Goal: Find specific page/section: Find specific page/section

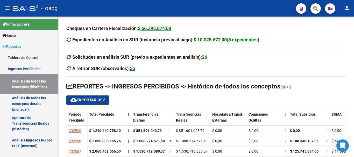
scroll to position [80, 0]
click at [31, 107] on link "Análisis de todos los conceptos detalle (mensual)" at bounding box center [29, 104] width 58 height 20
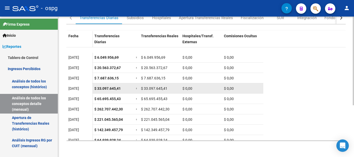
scroll to position [41, 0]
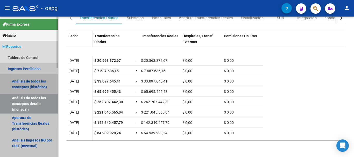
click at [34, 83] on link "Análisis de todos los conceptos (histórico)" at bounding box center [29, 84] width 58 height 20
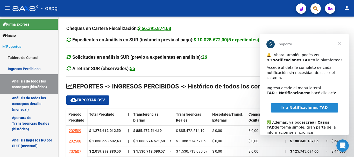
click at [310, 106] on span "Ir a Notificaciones TAD" at bounding box center [304, 108] width 46 height 4
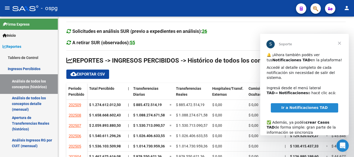
click at [341, 45] on span "Cerrar" at bounding box center [339, 43] width 19 height 19
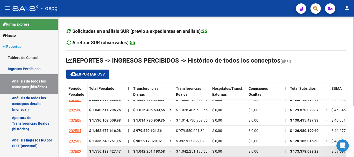
scroll to position [0, 0]
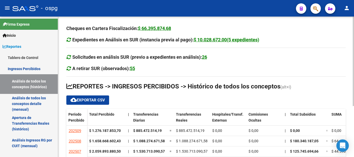
click at [353, 155] on div at bounding box center [352, 87] width 1 height 141
click at [26, 67] on link "Ingresos Percibidos" at bounding box center [29, 68] width 58 height 11
